Goal: Browse casually

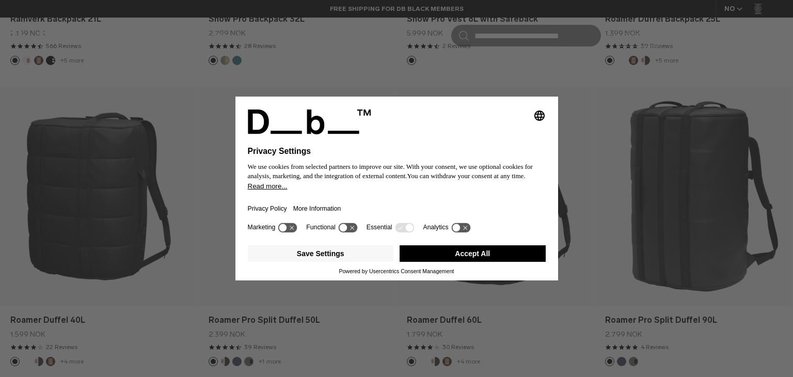
drag, startPoint x: 441, startPoint y: 106, endPoint x: 526, endPoint y: 202, distance: 128.0
click at [526, 202] on div "Selecting an option will immediately change the language Privacy Settings We us…" at bounding box center [396, 158] width 323 height 123
click at [623, 92] on div "Selecting an option will immediately change the language Privacy Settings We us…" at bounding box center [396, 188] width 793 height 377
click at [461, 254] on button "Accept All" at bounding box center [473, 253] width 146 height 17
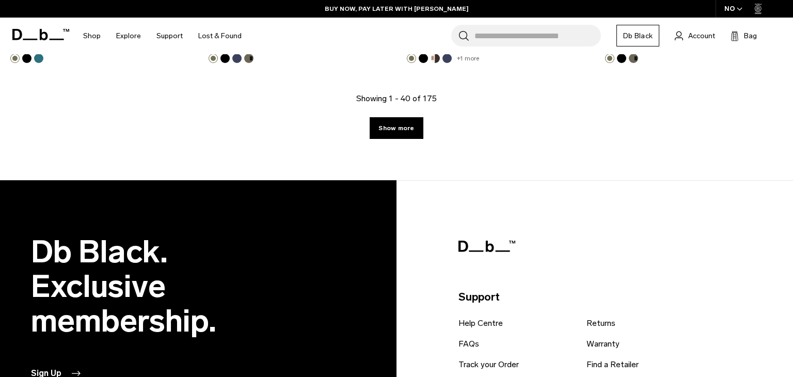
scroll to position [3295, 0]
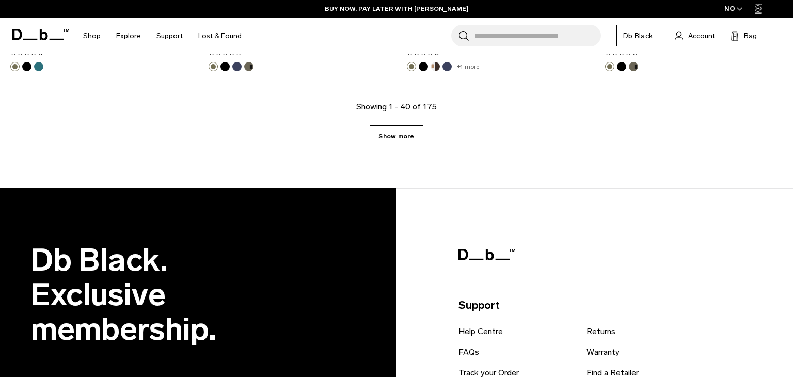
click at [398, 131] on link "Show more" at bounding box center [396, 136] width 53 height 22
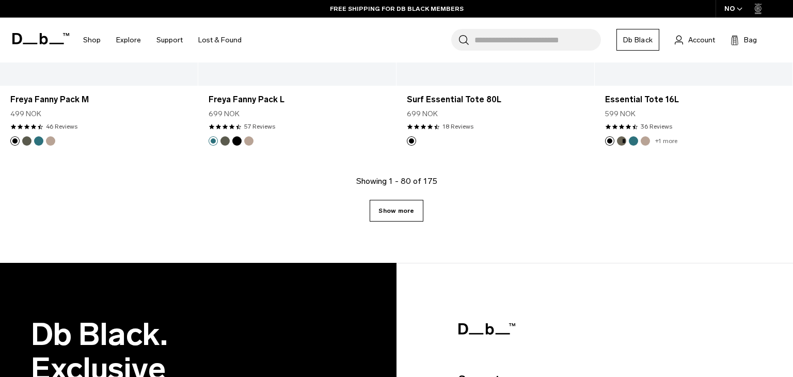
scroll to position [6245, 0]
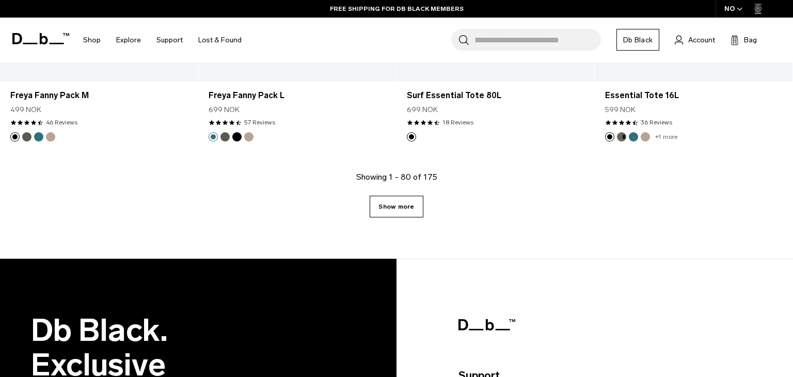
click at [401, 196] on link "Show more" at bounding box center [396, 207] width 53 height 22
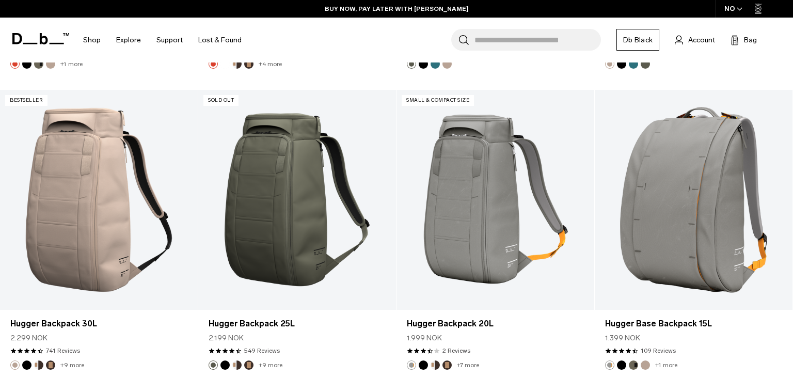
scroll to position [8424, 0]
